Goal: Check status: Check status

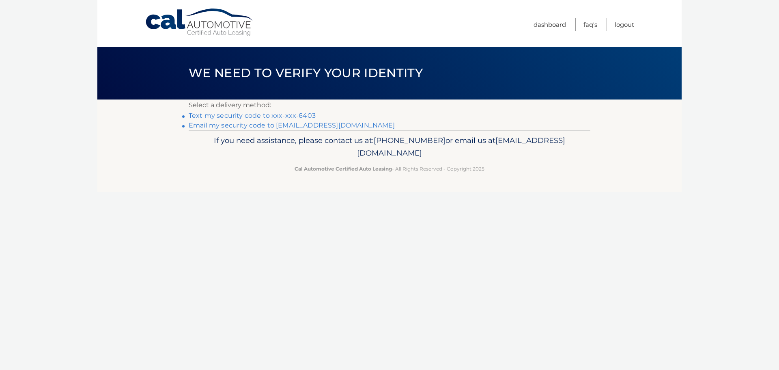
click at [241, 116] on link "Text my security code to xxx-xxx-6403" at bounding box center [252, 116] width 127 height 8
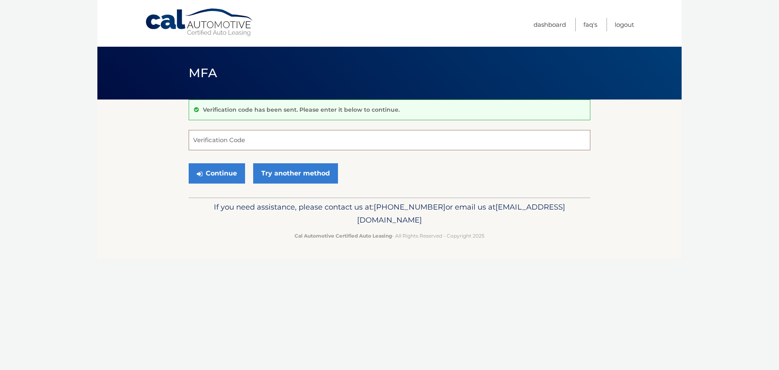
click at [213, 141] on input "Verification Code" at bounding box center [390, 140] width 402 height 20
type input "812957"
click at [204, 174] on button "Continue" at bounding box center [217, 173] width 56 height 20
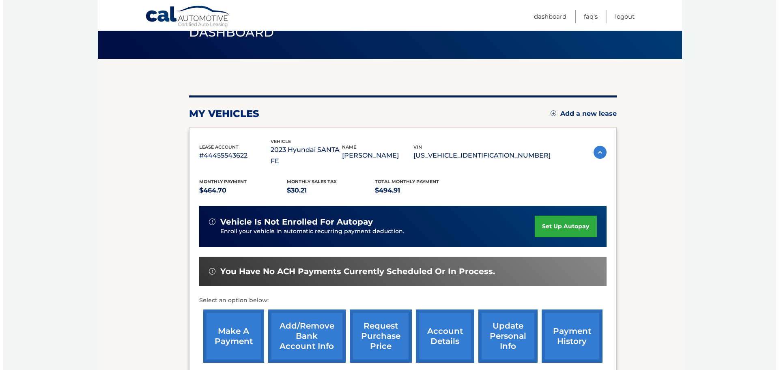
scroll to position [81, 0]
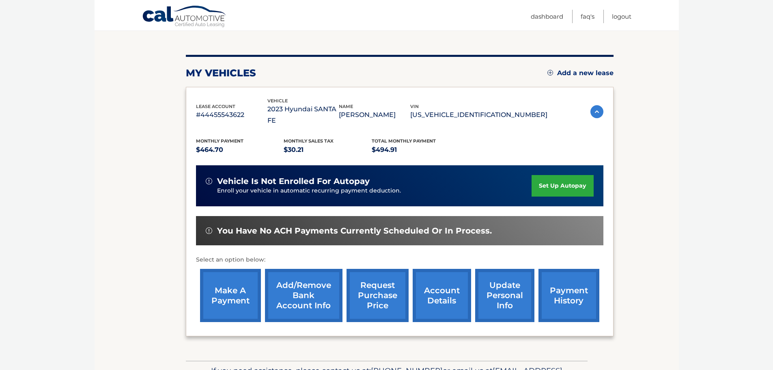
click at [376, 286] on link "request purchase price" at bounding box center [378, 295] width 62 height 53
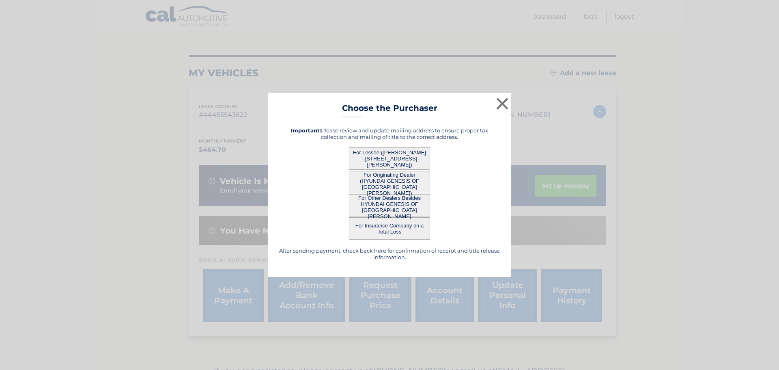
click at [376, 286] on div "× Choose the Purchaser After sending payment, check back here for confirmation …" at bounding box center [389, 185] width 779 height 370
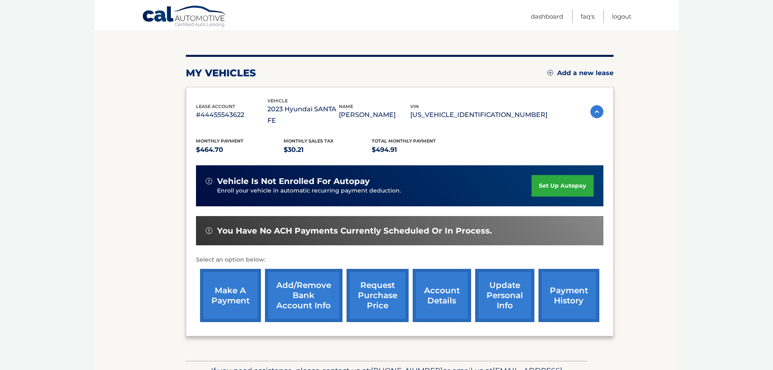
click at [376, 286] on link "request purchase price" at bounding box center [378, 295] width 62 height 53
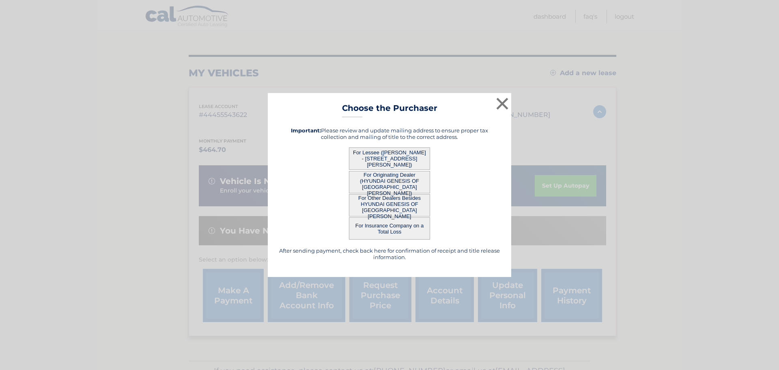
click at [492, 166] on div "For Lessee (CHARLES TOTH - 5580 BERKSHIRE DR, APT 201, FORT MYERS, FL 33912)" at bounding box center [389, 158] width 223 height 22
click at [391, 179] on button "For Originating Dealer (HYUNDAI GENESIS OF FORT MYERS)" at bounding box center [389, 182] width 81 height 22
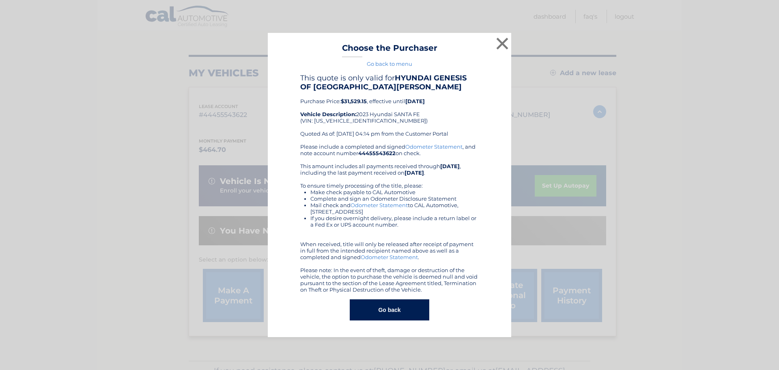
click at [391, 179] on div "× Choose the Purchaser Go back to menu After sending payment, check back here f…" at bounding box center [390, 185] width 244 height 304
click at [391, 179] on div "Please include a completed and signed Odometer Statement , and note account num…" at bounding box center [389, 217] width 179 height 149
click at [397, 312] on button "Go back" at bounding box center [389, 309] width 79 height 21
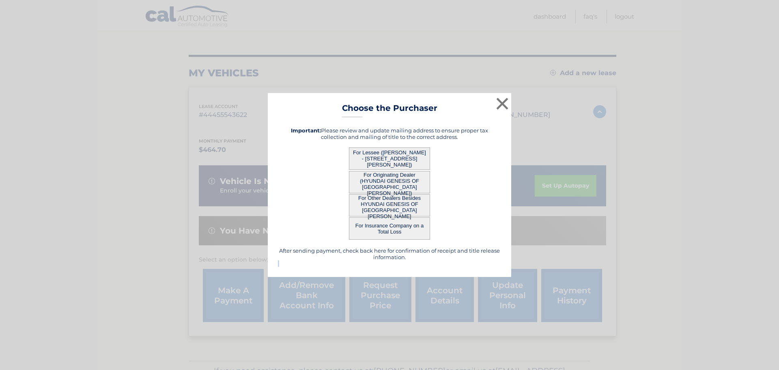
click at [397, 312] on div "× Choose the Purchaser Go back to menu After sending payment, check back here f…" at bounding box center [389, 185] width 779 height 370
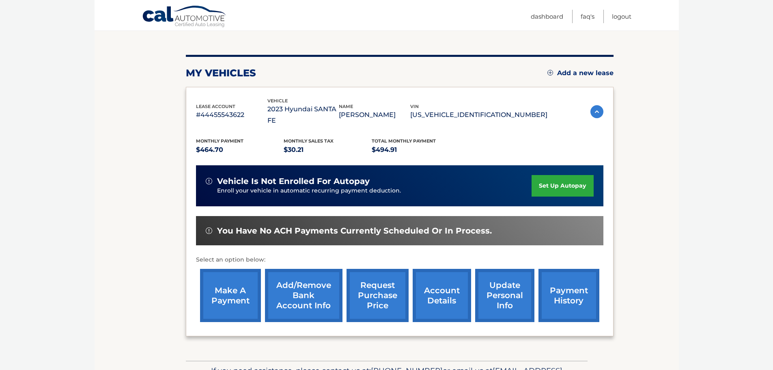
click at [385, 287] on link "request purchase price" at bounding box center [378, 295] width 62 height 53
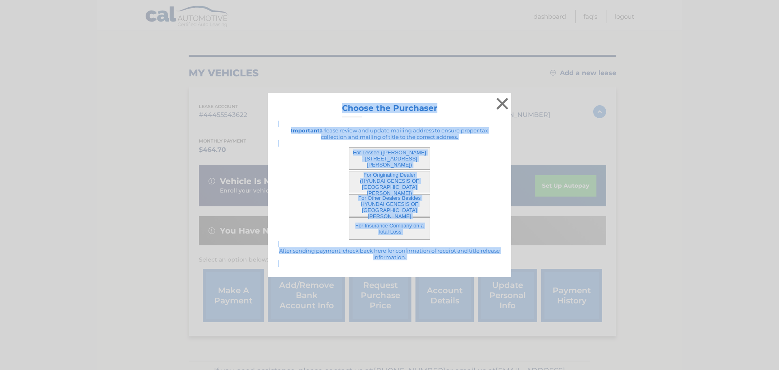
click at [392, 154] on button "For Lessee (CHARLES TOTH - 5580 BERKSHIRE DR, APT 201, FORT MYERS, FL 33912)" at bounding box center [389, 158] width 81 height 22
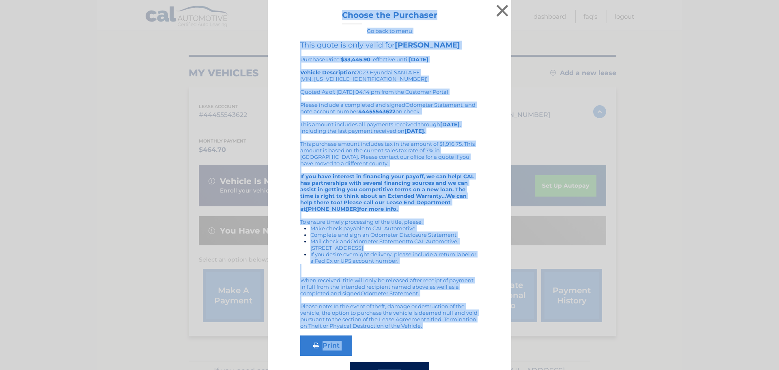
scroll to position [30, 0]
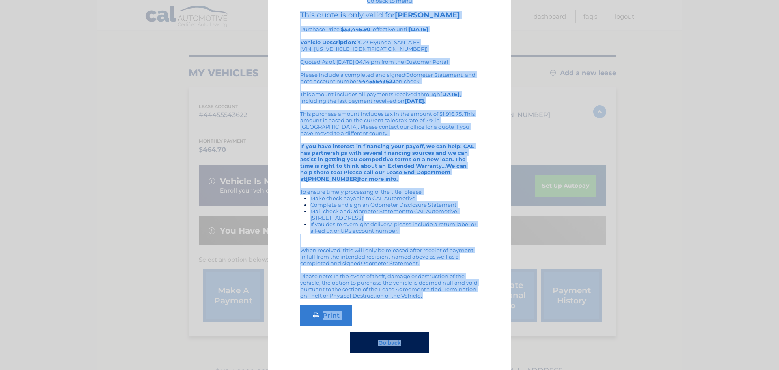
click at [365, 340] on button "Go back" at bounding box center [389, 342] width 79 height 21
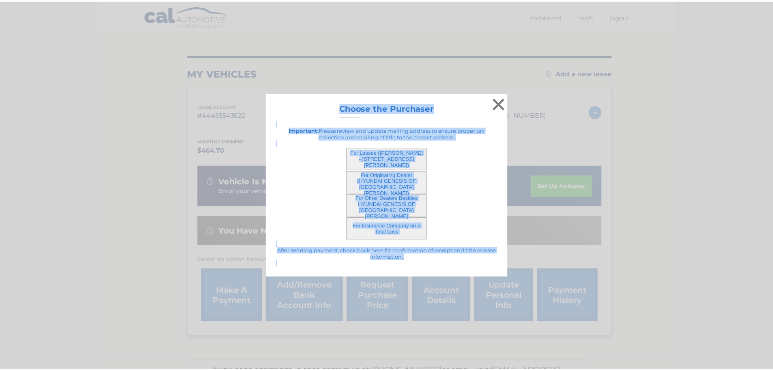
scroll to position [0, 0]
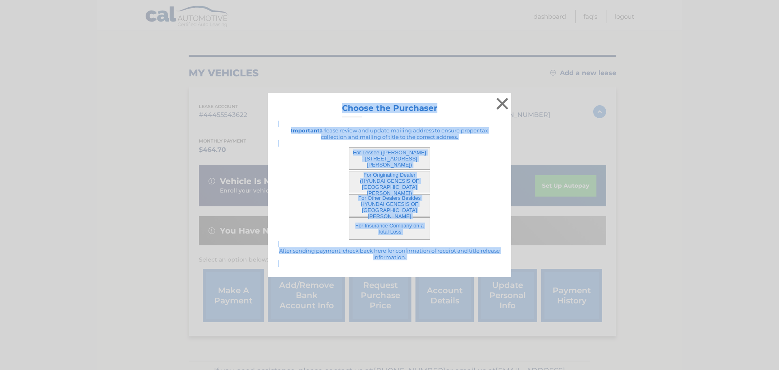
click at [389, 203] on button "For Other Dealers Besides HYUNDAI GENESIS OF FORT MYERS" at bounding box center [389, 205] width 81 height 22
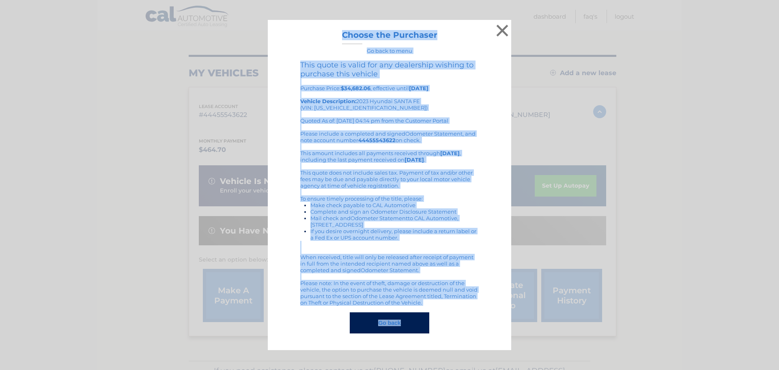
click at [388, 321] on button "Go back" at bounding box center [389, 322] width 79 height 21
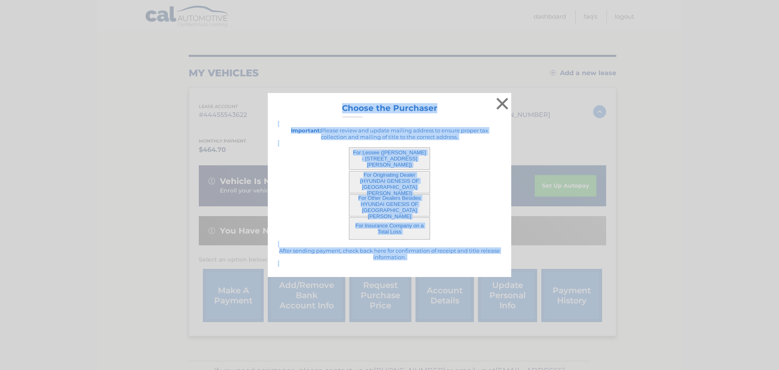
click at [385, 181] on button "For Originating Dealer (HYUNDAI GENESIS OF FORT MYERS)" at bounding box center [389, 182] width 81 height 22
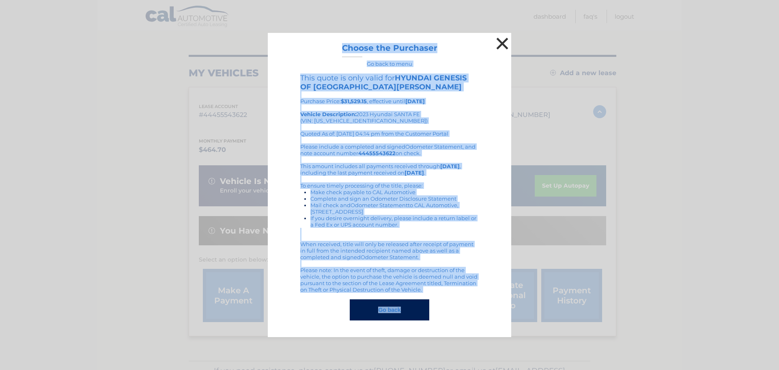
click at [501, 40] on button "×" at bounding box center [502, 43] width 16 height 16
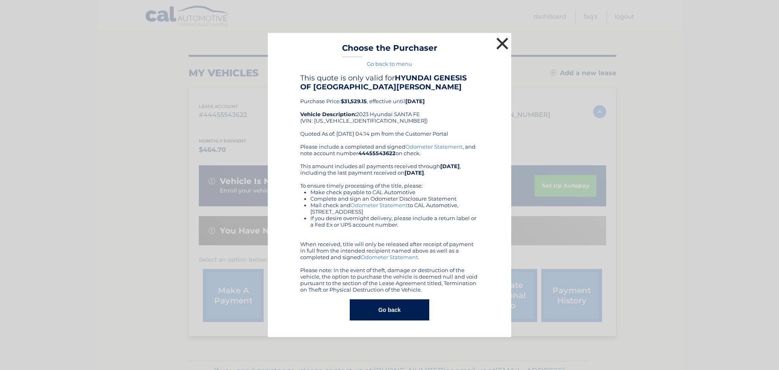
click at [501, 40] on div "You are registered for this site, but you haven't enrolled in online payments. …" at bounding box center [403, 189] width 428 height 342
